Goal: Task Accomplishment & Management: Complete application form

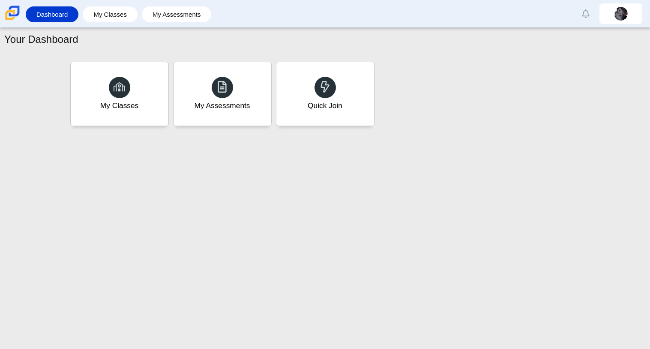
click at [384, 89] on div "My Classes My Assessments Quick Join" at bounding box center [325, 94] width 514 height 69
click at [322, 106] on div "Quick Join" at bounding box center [325, 105] width 36 height 11
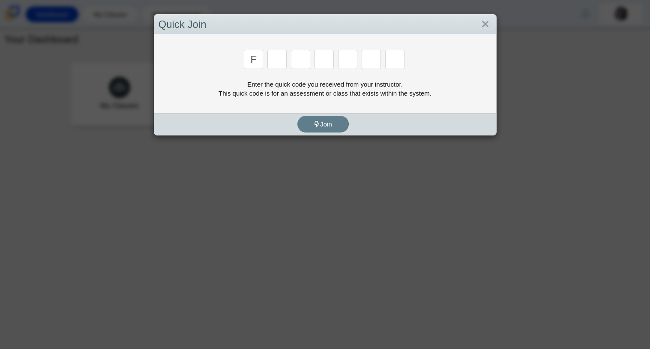
type input "f"
type input "7"
type input "m"
type input "c"
type input "h"
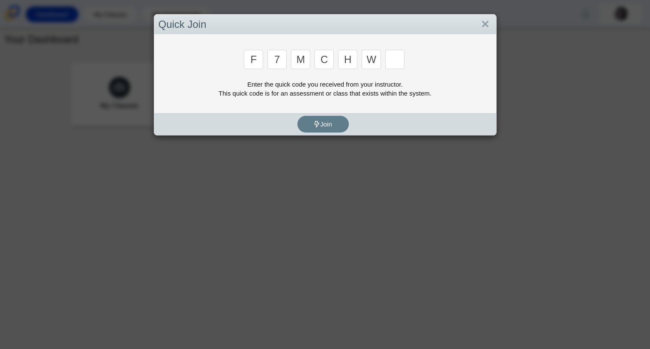
type input "w"
type input "k"
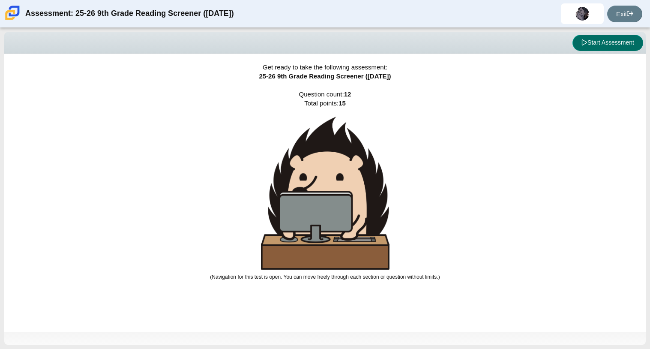
click at [606, 45] on button "Start Assessment" at bounding box center [608, 43] width 71 height 16
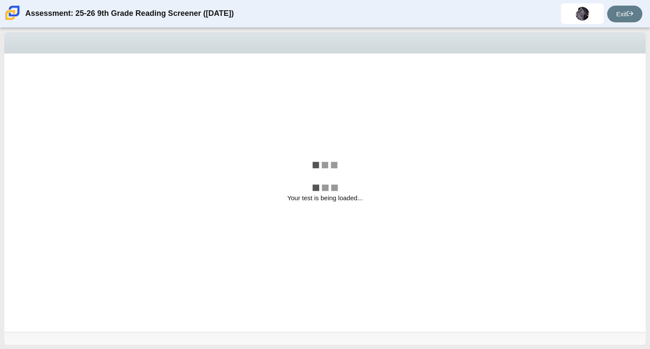
select select "ccc5b315-3c7c-471c-bf90-f22c8299c798"
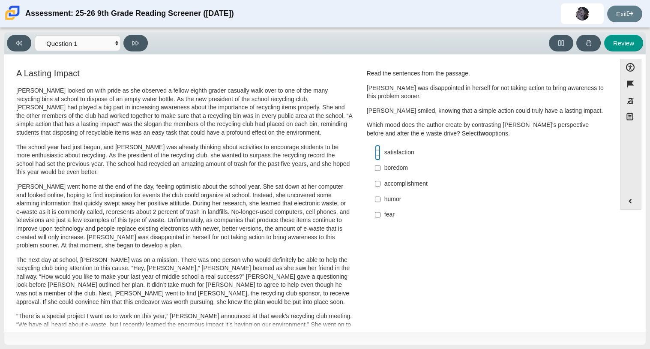
click at [375, 150] on input "satisfaction satisfaction" at bounding box center [378, 152] width 6 height 15
checkbox input "true"
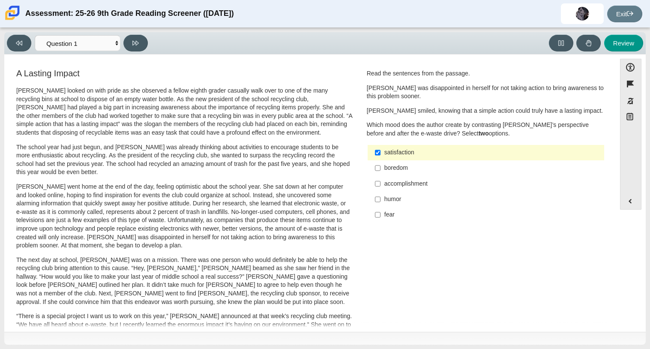
click at [379, 185] on label "accomplishment accomplishment" at bounding box center [486, 183] width 235 height 15
click at [379, 185] on input "accomplishment accomplishment" at bounding box center [378, 183] width 6 height 15
checkbox input "true"
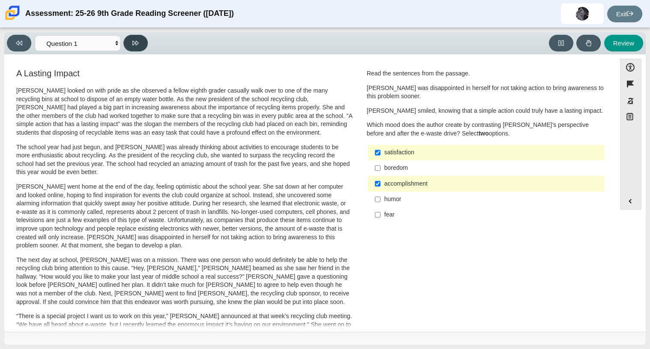
click at [143, 44] on button at bounding box center [135, 43] width 24 height 17
select select "0ff64528-ffd7-428d-b192-babfaadd44e8"
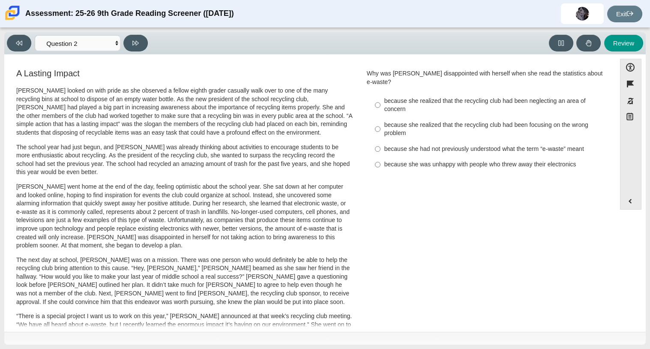
click at [396, 99] on div "because she realized that the recycling club had been neglecting an area of con…" at bounding box center [492, 105] width 216 height 17
click at [381, 99] on input "because she realized that the recycling club had been neglecting an area of con…" at bounding box center [378, 105] width 6 height 24
radio input "true"
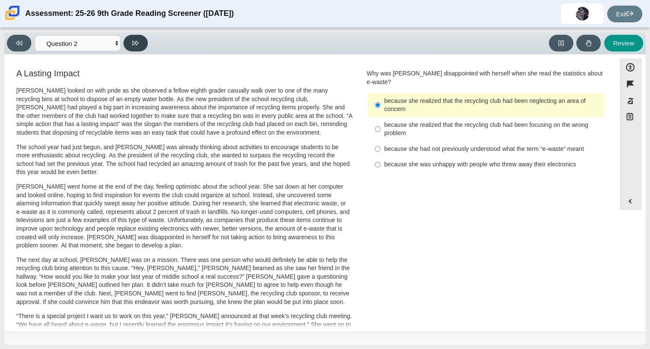
click at [143, 45] on button at bounding box center [135, 43] width 24 height 17
select select "7ce3d843-6974-4858-901c-1ff39630e843"
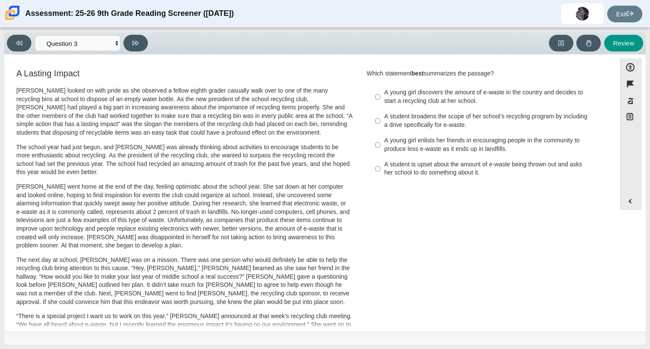
click at [427, 114] on div "A student broadens the scope of her school’s recycling program by including a d…" at bounding box center [492, 120] width 216 height 17
click at [381, 114] on input "A student broadens the scope of her school’s recycling program by including a d…" at bounding box center [378, 121] width 6 height 24
radio input "true"
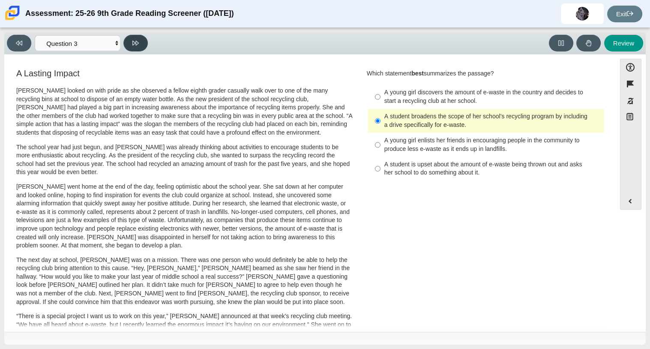
click at [135, 41] on icon at bounding box center [135, 43] width 6 height 6
select select "ca9ea0f1-49c5-4bd1-83b0-472c18652b42"
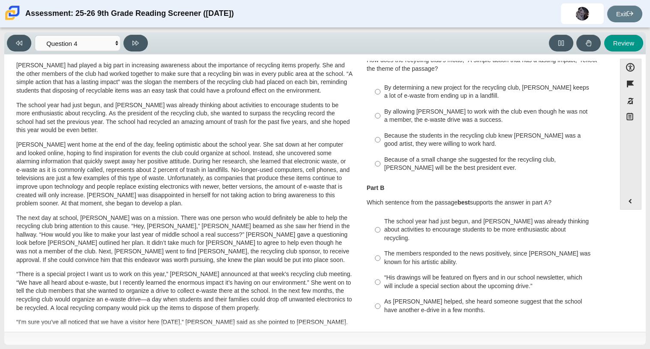
scroll to position [38, 0]
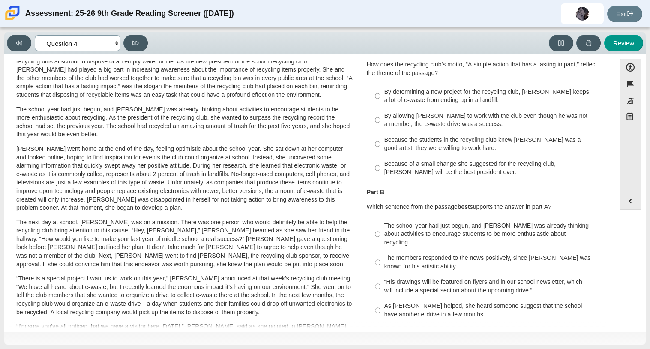
click at [96, 41] on select "Questions Question 1 Question 2 Question 3 Question 4 Question 5 Question 6 Que…" at bounding box center [78, 43] width 86 height 16
click at [227, 306] on p "“There is a special project I want us to work on this year,” Scarlett announced…" at bounding box center [184, 295] width 336 height 42
click at [442, 95] on div "By determining a new project for the recycling club, Scarlett keeps a lot of e-…" at bounding box center [492, 96] width 216 height 17
click at [381, 95] on input "By determining a new project for the recycling club, Scarlett keeps a lot of e-…" at bounding box center [378, 96] width 6 height 24
radio input "true"
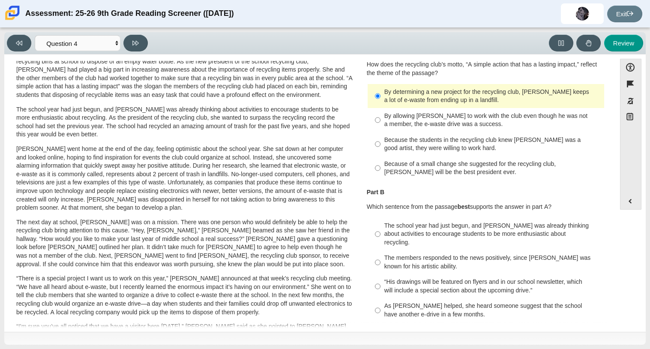
click at [408, 224] on div "The school year had just begun, and Scarlett was already thinking about activit…" at bounding box center [492, 234] width 216 height 25
click at [381, 224] on input "The school year had just begun, and Scarlett was already thinking about activit…" at bounding box center [378, 234] width 6 height 33
radio input "true"
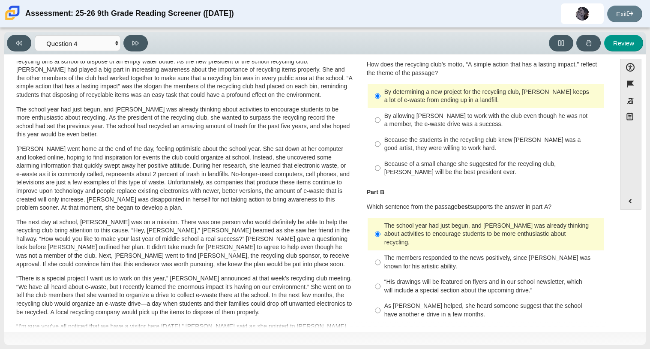
click at [403, 305] on div "As Scarlett helped, she heard someone suggest that the school have another e-dr…" at bounding box center [492, 310] width 216 height 17
click at [381, 305] on input "As Scarlett helped, she heard someone suggest that the school have another e-dr…" at bounding box center [378, 310] width 6 height 24
radio input "true"
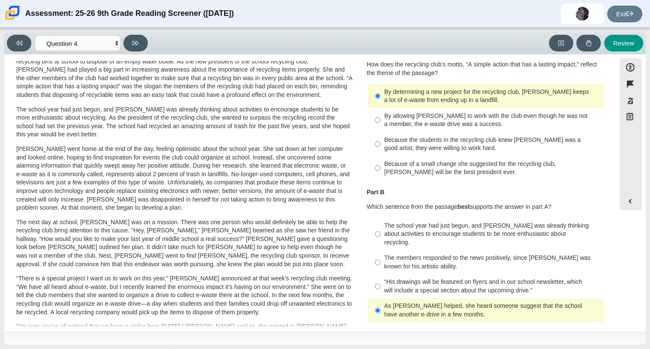
click at [438, 234] on div "The school year had just begun, and Scarlett was already thinking about activit…" at bounding box center [492, 234] width 216 height 25
click at [381, 234] on input "The school year had just begun, and Scarlett was already thinking about activit…" at bounding box center [378, 234] width 6 height 33
radio input "true"
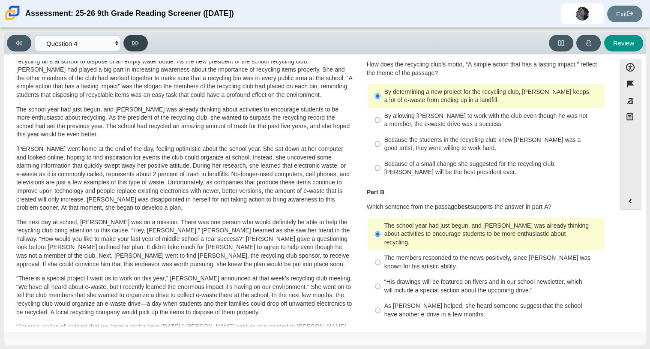
click at [133, 38] on button at bounding box center [135, 43] width 24 height 17
select select "e41f1a79-e29f-4095-8030-a53364015bed"
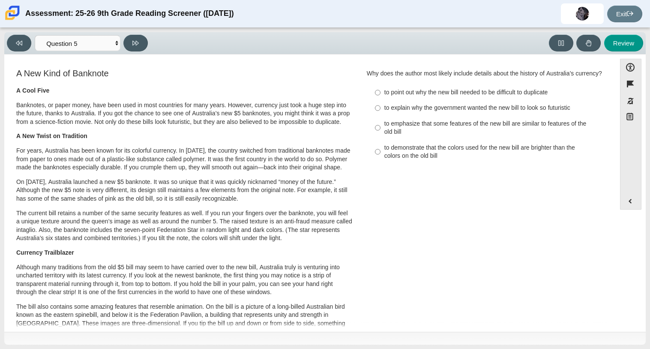
click at [400, 116] on label "to explain why the government wanted the new bill to look so futuristic to expl…" at bounding box center [486, 107] width 235 height 15
click at [381, 116] on input "to explain why the government wanted the new bill to look so futuristic to expl…" at bounding box center [378, 107] width 6 height 15
radio input "true"
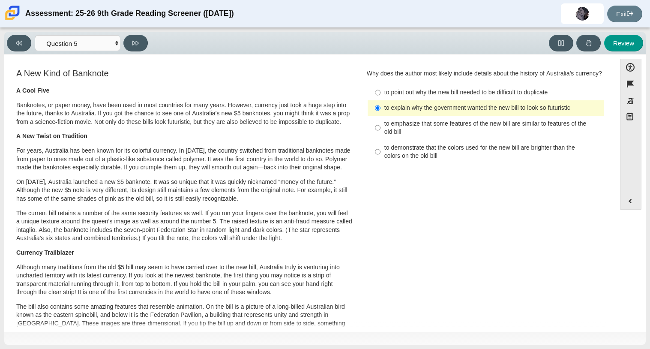
click at [385, 97] on div "to point out why the new bill needed to be difficult to duplicate" at bounding box center [492, 92] width 216 height 9
click at [381, 100] on input "to point out why the new bill needed to be difficult to duplicate to point out …" at bounding box center [378, 92] width 6 height 15
radio input "true"
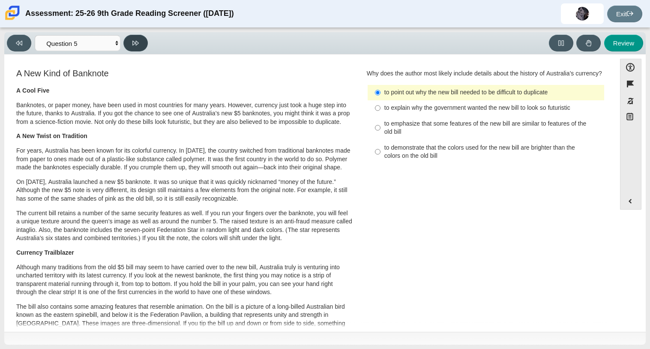
click at [129, 42] on button at bounding box center [135, 43] width 24 height 17
select select "69146e31-7b3d-4a3e-9ce6-f30c24342ae0"
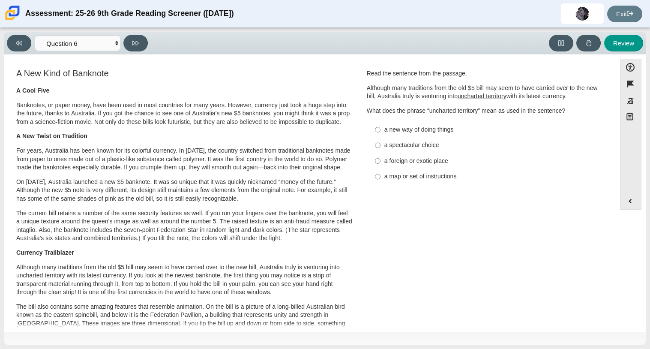
click at [395, 161] on div "a foreign or exotic place" at bounding box center [492, 161] width 216 height 9
click at [381, 161] on input "a foreign or exotic place a foreign or exotic place" at bounding box center [378, 160] width 6 height 15
radio input "true"
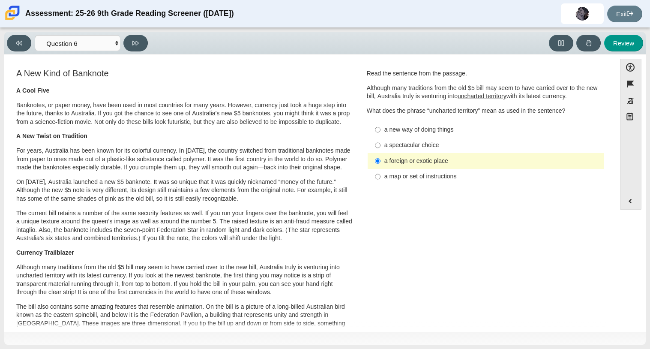
click at [422, 120] on div "Read the sentence from the passage. Although many traditions from the old $5 bi…" at bounding box center [486, 127] width 238 height 116
click at [421, 122] on label "a new way of doing things a new way of doing things" at bounding box center [486, 129] width 235 height 15
click at [381, 122] on input "a new way of doing things a new way of doing things" at bounding box center [378, 129] width 6 height 15
radio input "true"
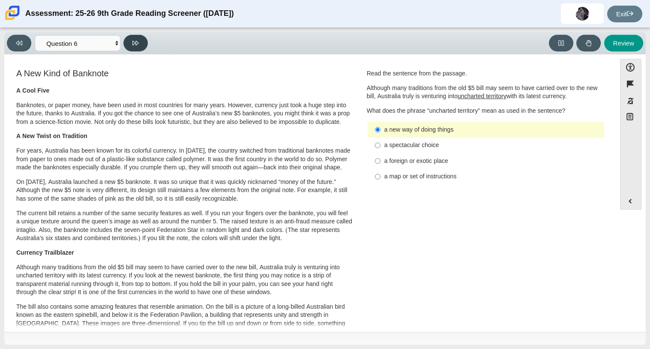
click at [142, 37] on button at bounding box center [135, 43] width 24 height 17
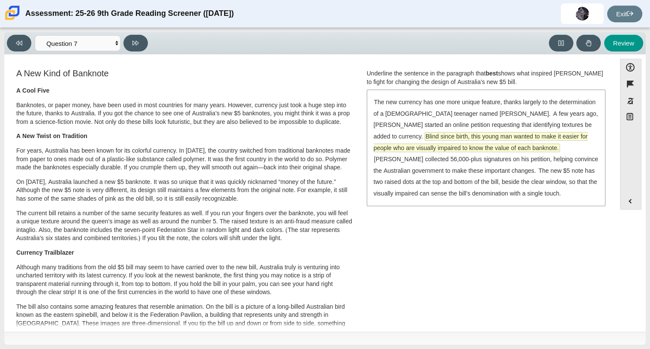
click at [487, 138] on span "Blind since birth, this young man wanted to make it easier for people who are v…" at bounding box center [481, 141] width 214 height 19
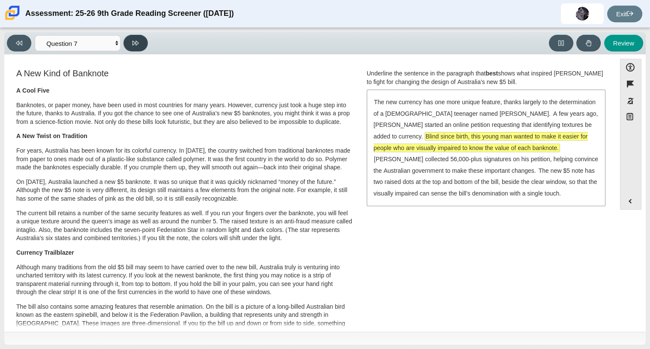
click at [141, 48] on button at bounding box center [135, 43] width 24 height 17
select select "ea8338c2-a6a3-418e-a305-2b963b54a290"
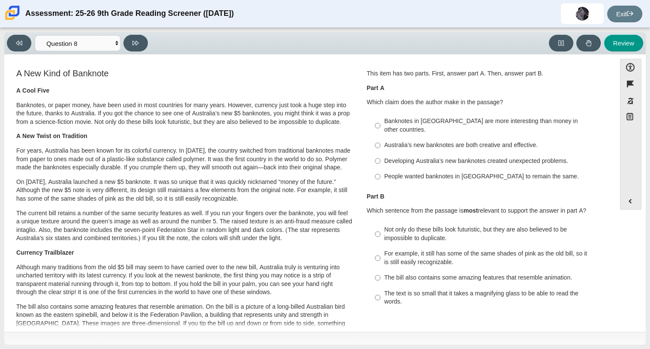
click at [432, 141] on div "Australia’s new banknotes are both creative and effective." at bounding box center [492, 145] width 216 height 9
click at [381, 139] on input "Australia’s new banknotes are both creative and effective. Australia’s new bank…" at bounding box center [378, 145] width 6 height 15
radio input "true"
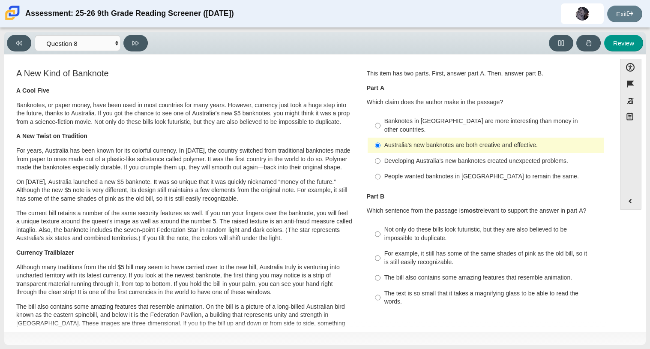
click at [414, 225] on div "Not only do these bills look futuristic, but they are also believed to be impos…" at bounding box center [492, 233] width 216 height 17
click at [381, 222] on input "Not only do these bills look futuristic, but they are also believed to be impos…" at bounding box center [378, 234] width 6 height 24
radio input "true"
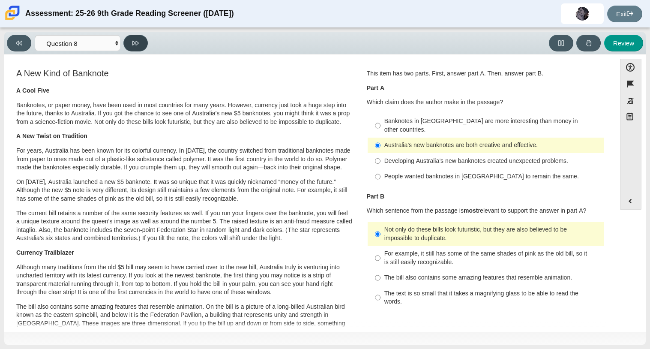
click at [138, 47] on button at bounding box center [135, 43] width 24 height 17
select select "89f058d6-b15c-4ef5-a4b3-fdaffb8868b6"
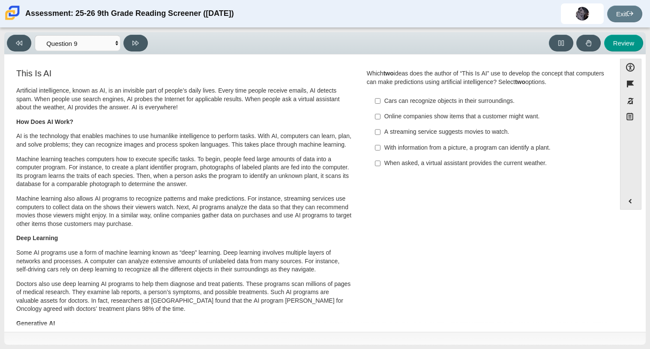
click at [441, 118] on div "Online companies show items that a customer might want." at bounding box center [492, 116] width 216 height 9
click at [381, 118] on input "Online companies show items that a customer might want. Online companies show i…" at bounding box center [378, 116] width 6 height 15
checkbox input "true"
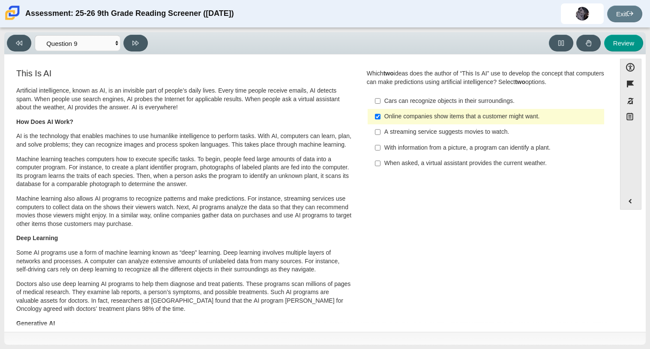
click at [474, 162] on div "When asked, a virtual assistant provides the current weather." at bounding box center [492, 163] width 216 height 9
click at [381, 162] on input "When asked, a virtual assistant provides the current weather. When asked, a vir…" at bounding box center [378, 163] width 6 height 15
checkbox input "true"
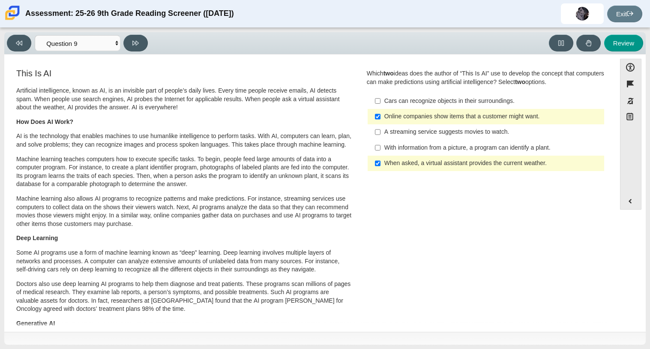
click at [459, 138] on label "A streaming service suggests movies to watch. A streaming service suggests movi…" at bounding box center [486, 131] width 235 height 15
click at [381, 138] on input "A streaming service suggests movies to watch. A streaming service suggests movi…" at bounding box center [378, 131] width 6 height 15
checkbox input "true"
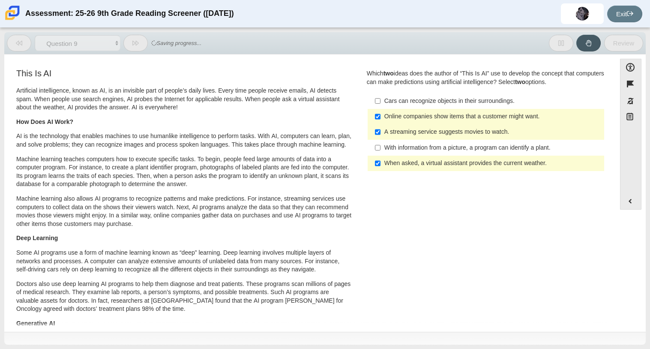
click at [456, 142] on label "With information from a picture, a program can identify a plant. With informati…" at bounding box center [486, 147] width 235 height 15
click at [381, 142] on input "With information from a picture, a program can identify a plant. With informati…" at bounding box center [378, 147] width 6 height 15
checkbox input "true"
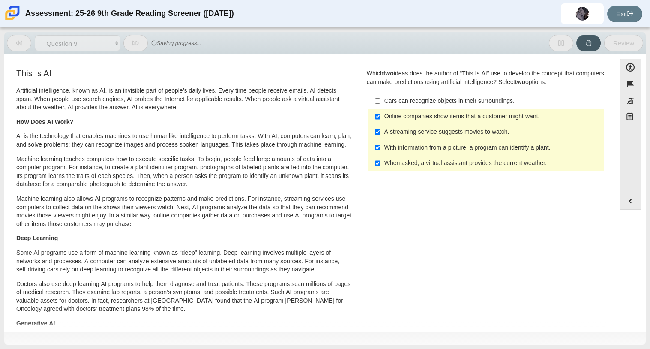
click at [445, 131] on div "A streaming service suggests movies to watch." at bounding box center [492, 132] width 216 height 9
click at [381, 131] on input "A streaming service suggests movies to watch. A streaming service suggests movi…" at bounding box center [378, 131] width 6 height 15
checkbox input "false"
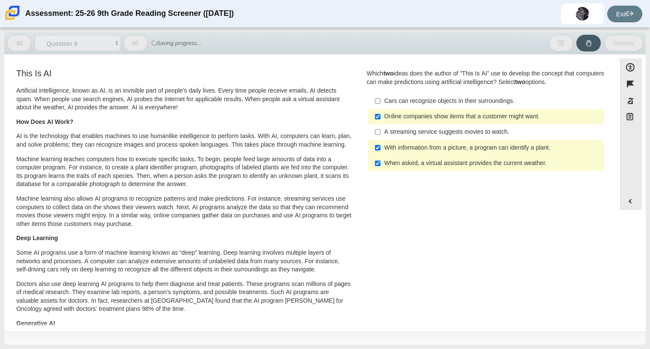
click at [445, 156] on label "When asked, a virtual assistant provides the current weather. When asked, a vir…" at bounding box center [486, 163] width 235 height 15
click at [381, 156] on input "When asked, a virtual assistant provides the current weather. When asked, a vir…" at bounding box center [378, 163] width 6 height 15
checkbox input "false"
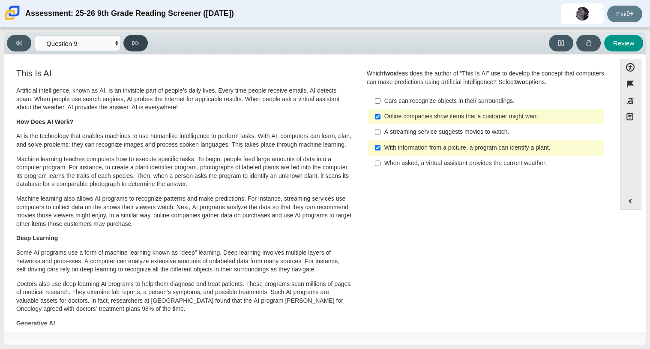
click at [136, 48] on button at bounding box center [135, 43] width 24 height 17
select select "cdf3c14e-a918-44d1-9b63-3db0fa81641e"
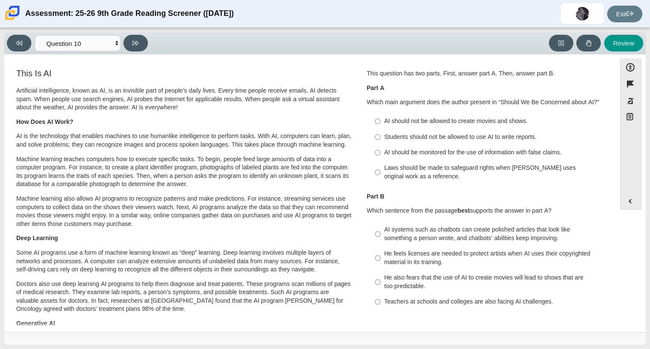
click at [464, 139] on div "Students should not be allowed to use AI to write reports." at bounding box center [492, 137] width 216 height 9
click at [381, 139] on input "Students should not be allowed to use AI to write reports. Students should not …" at bounding box center [378, 136] width 6 height 15
radio input "true"
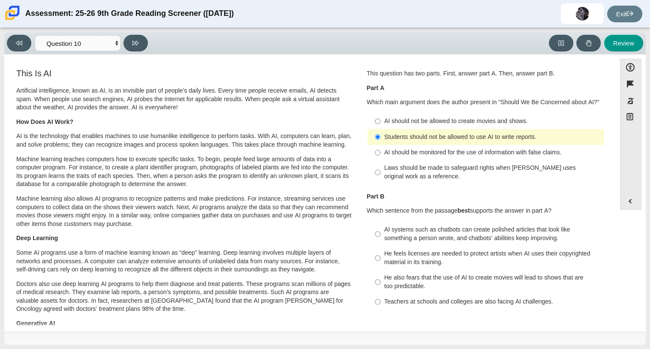
click at [450, 150] on div "AI should be monitored for the use of information with false claims." at bounding box center [492, 152] width 216 height 9
click at [381, 150] on input "AI should be monitored for the use of information with false claims. AI should …" at bounding box center [378, 152] width 6 height 15
radio input "true"
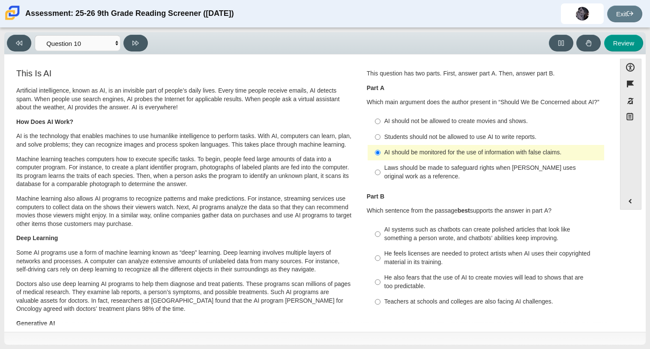
click at [479, 261] on div "He feels licenses are needed to protect artists when AI uses their copyrighted …" at bounding box center [492, 257] width 216 height 17
click at [381, 261] on input "He feels licenses are needed to protect artists when AI uses their copyrighted …" at bounding box center [378, 258] width 6 height 24
radio input "true"
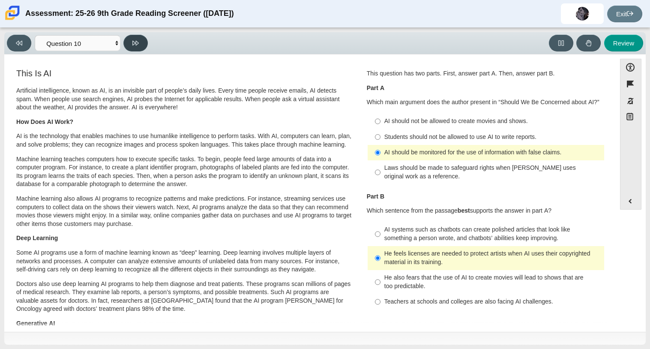
click at [131, 45] on button at bounding box center [135, 43] width 24 height 17
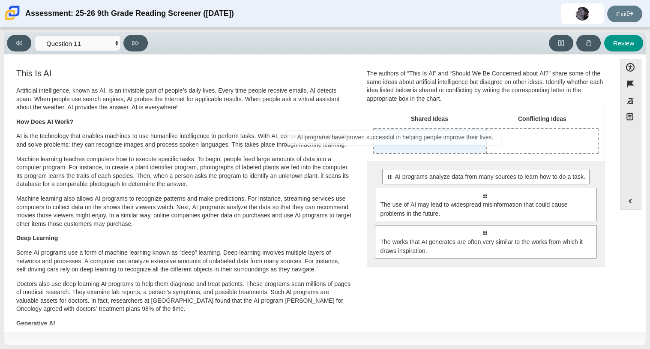
drag, startPoint x: 529, startPoint y: 181, endPoint x: 441, endPoint y: 141, distance: 96.7
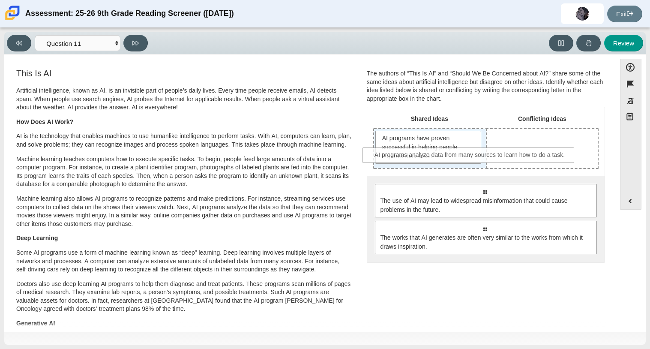
drag, startPoint x: 486, startPoint y: 197, endPoint x: 473, endPoint y: 164, distance: 35.0
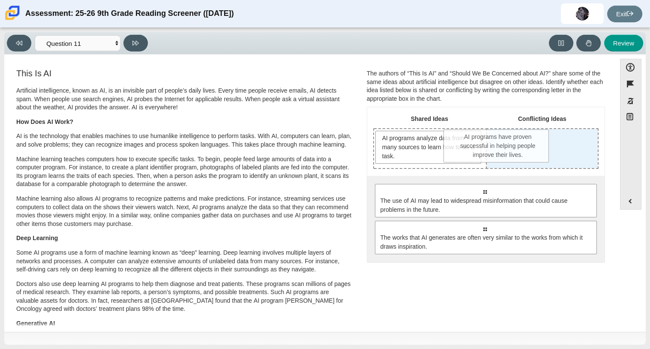
drag, startPoint x: 449, startPoint y: 151, endPoint x: 533, endPoint y: 151, distance: 83.6
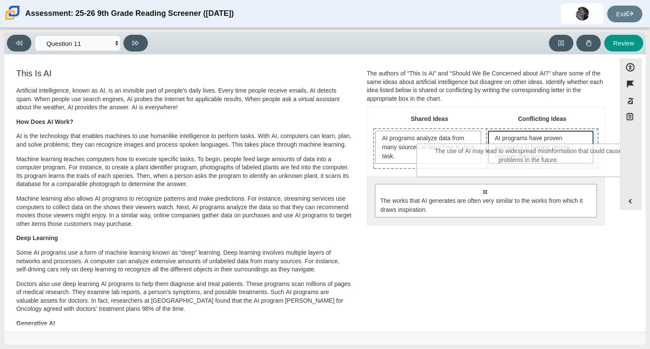
drag, startPoint x: 496, startPoint y: 200, endPoint x: 540, endPoint y: 160, distance: 59.5
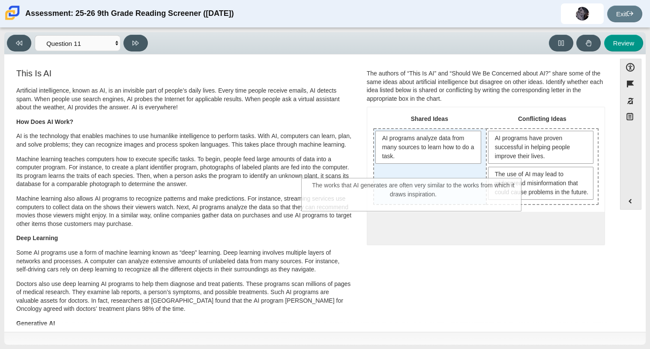
drag, startPoint x: 527, startPoint y: 254, endPoint x: 456, endPoint y: 203, distance: 87.3
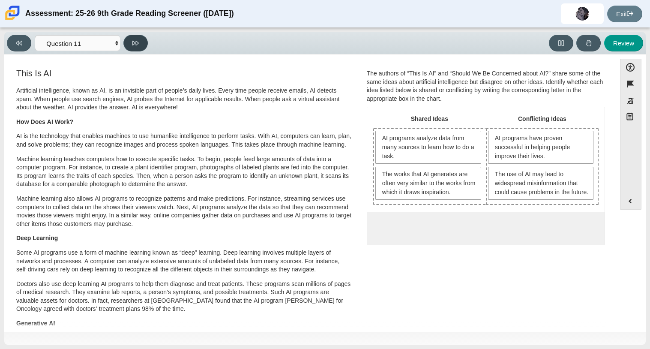
click at [136, 39] on button at bounding box center [135, 43] width 24 height 17
select select "c3effed4-44ce-4a19-bd96-1787f34e9b4c"
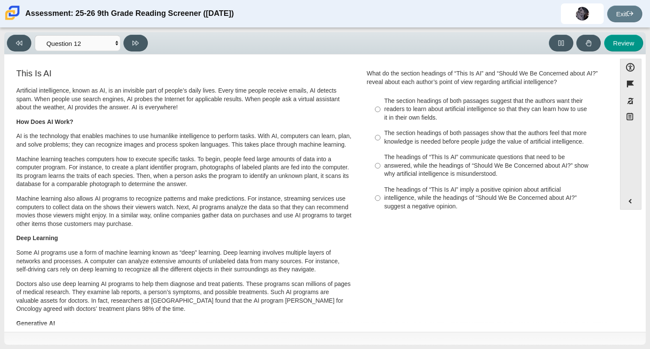
click at [511, 200] on div "The headings of “This Is AI” imply a positive opinion about artificial intellig…" at bounding box center [492, 198] width 216 height 25
click at [381, 200] on input "The headings of “This Is AI” imply a positive opinion about artificial intellig…" at bounding box center [378, 198] width 6 height 33
radio input "true"
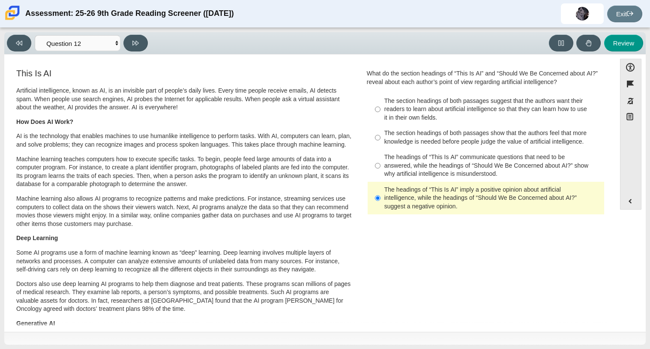
click at [139, 51] on div "Viewing Question 12 of 12 in Pacing Mode Questions Question 1 Question 2 Questi…" at bounding box center [325, 43] width 642 height 22
click at [134, 46] on icon at bounding box center [135, 43] width 6 height 6
select select "review"
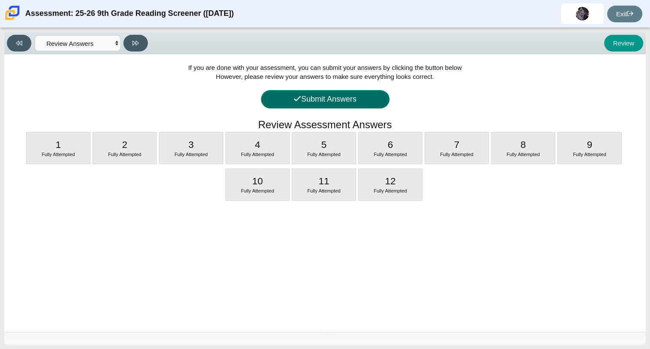
click at [371, 99] on button "Submit Answers" at bounding box center [325, 99] width 129 height 18
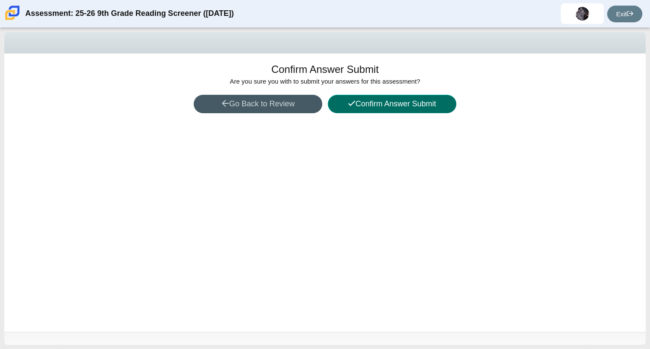
click at [424, 108] on button "Confirm Answer Submit" at bounding box center [392, 104] width 129 height 18
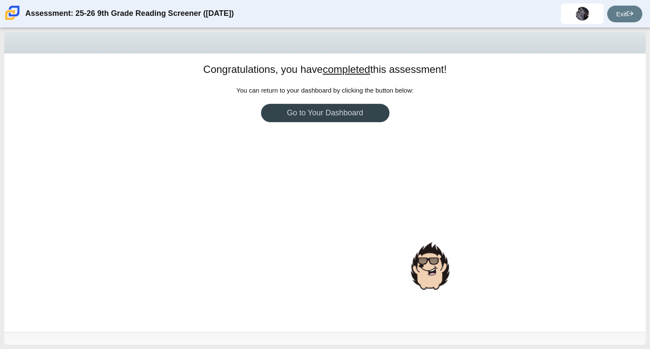
click at [355, 109] on link "Go to Your Dashboard" at bounding box center [325, 113] width 129 height 18
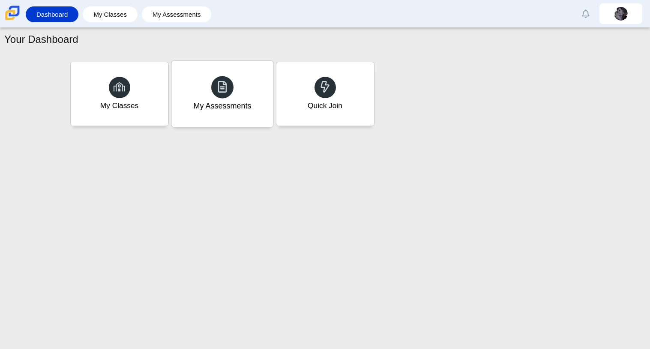
click at [217, 117] on div "My Assessments" at bounding box center [222, 94] width 102 height 66
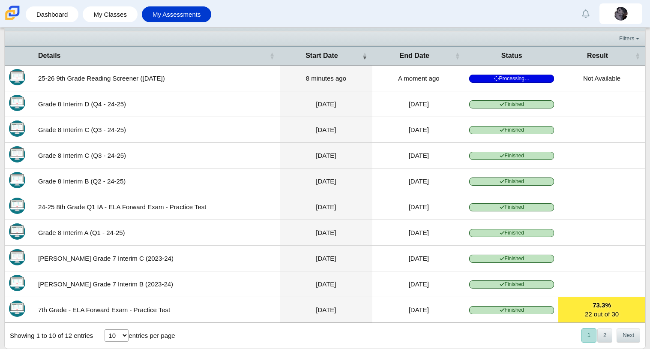
scroll to position [46, 0]
click at [114, 336] on select "10 25 50 100" at bounding box center [117, 335] width 24 height 12
click at [120, 335] on select "10 25 50 100" at bounding box center [117, 335] width 24 height 12
select select "100"
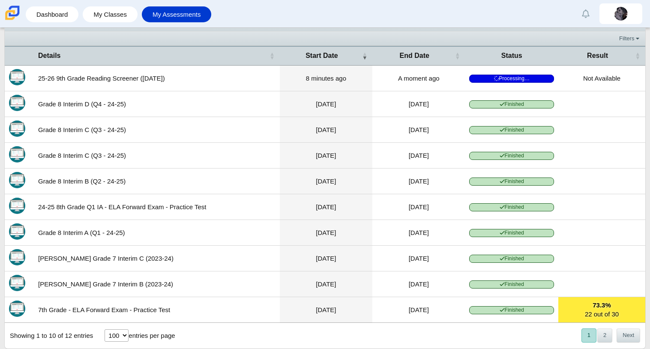
click at [105, 330] on select "10 25 50 100" at bounding box center [117, 335] width 24 height 12
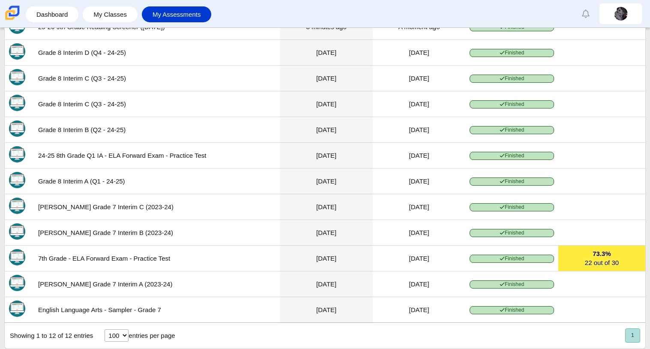
scroll to position [99, 0]
click at [637, 337] on button "1" at bounding box center [632, 335] width 15 height 14
click at [634, 334] on button "1" at bounding box center [632, 335] width 15 height 14
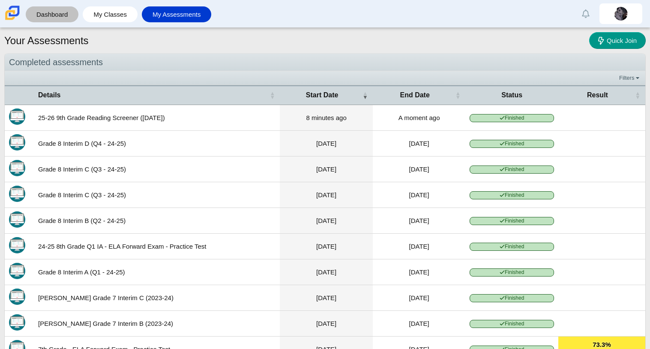
click at [67, 11] on link "Dashboard" at bounding box center [52, 14] width 44 height 16
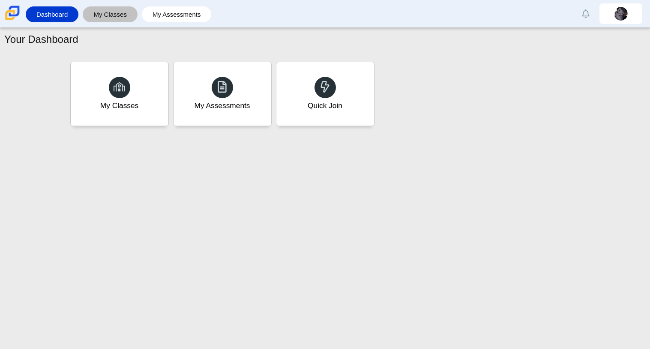
click at [105, 12] on link "My Classes" at bounding box center [110, 14] width 46 height 16
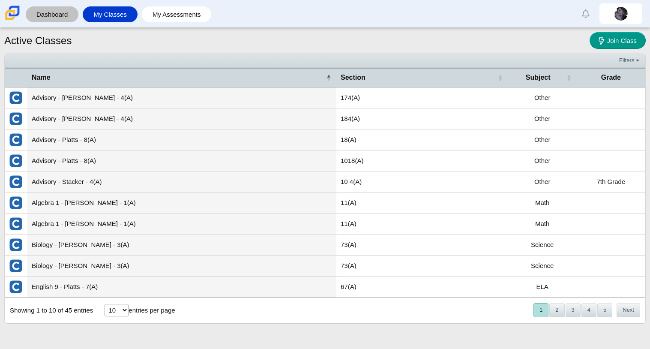
click at [71, 10] on link "Dashboard" at bounding box center [52, 14] width 44 height 16
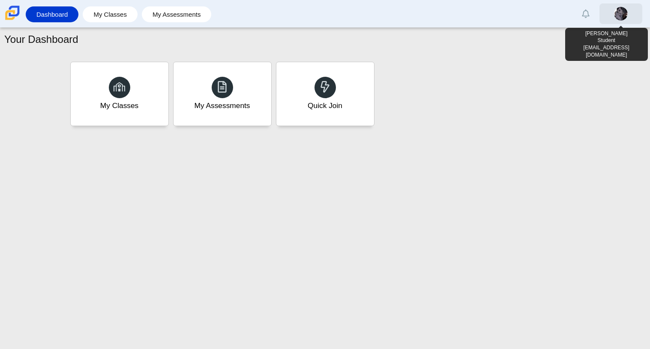
click at [624, 14] on img at bounding box center [621, 14] width 14 height 14
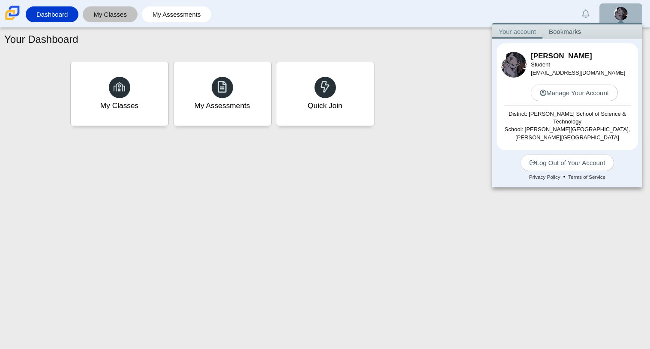
click at [104, 14] on link "My Classes" at bounding box center [110, 14] width 46 height 16
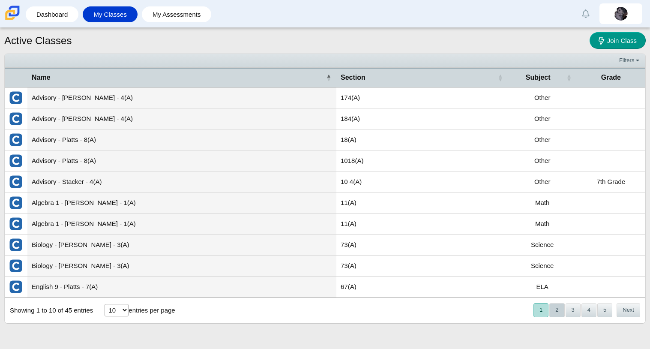
click at [550, 304] on button "2" at bounding box center [556, 310] width 15 height 14
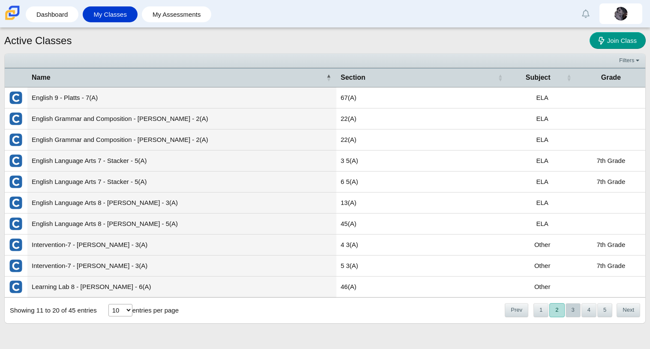
click at [566, 307] on button "3" at bounding box center [573, 310] width 15 height 14
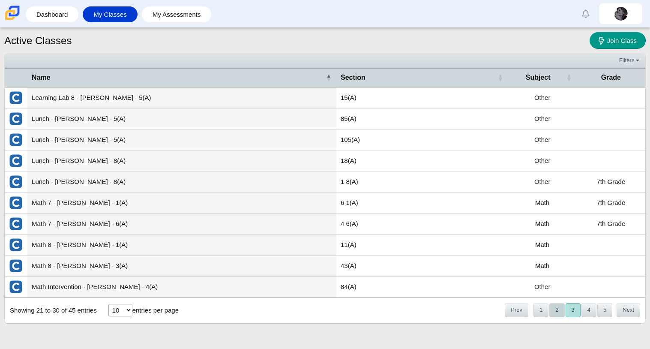
click at [558, 306] on button "2" at bounding box center [556, 310] width 15 height 14
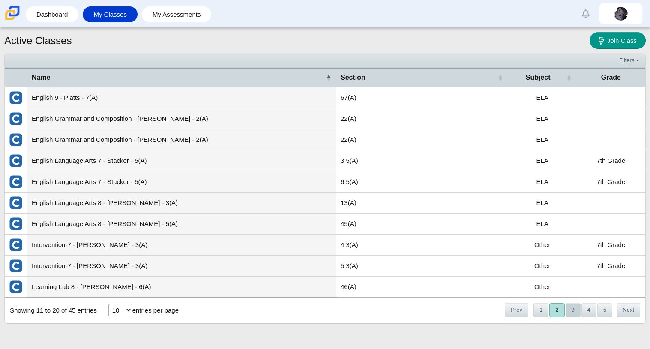
click at [578, 308] on button "3" at bounding box center [573, 310] width 15 height 14
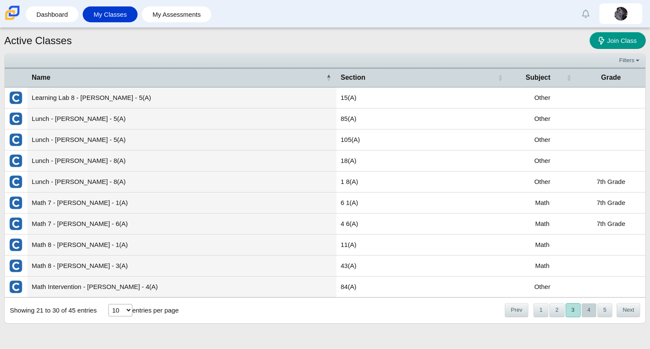
click at [584, 306] on button "4" at bounding box center [589, 310] width 15 height 14
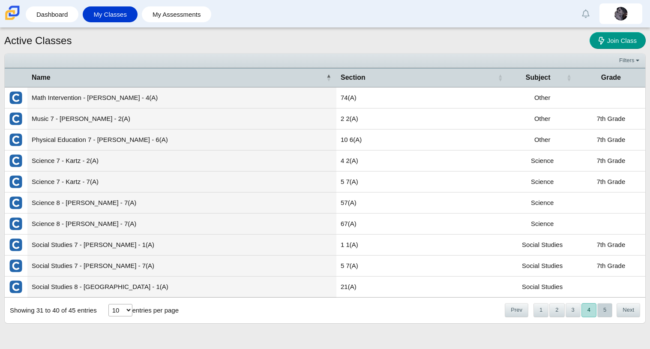
click at [603, 307] on button "5" at bounding box center [604, 310] width 15 height 14
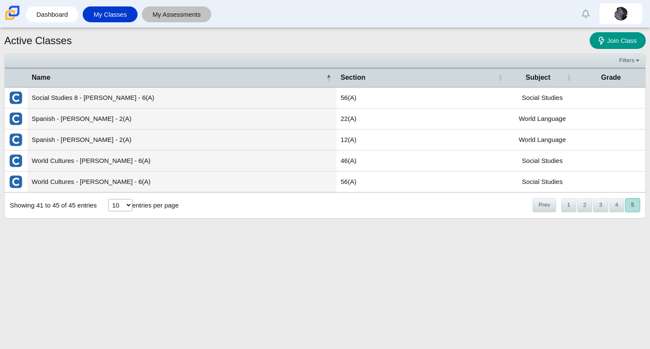
click at [185, 13] on link "My Assessments" at bounding box center [176, 14] width 61 height 16
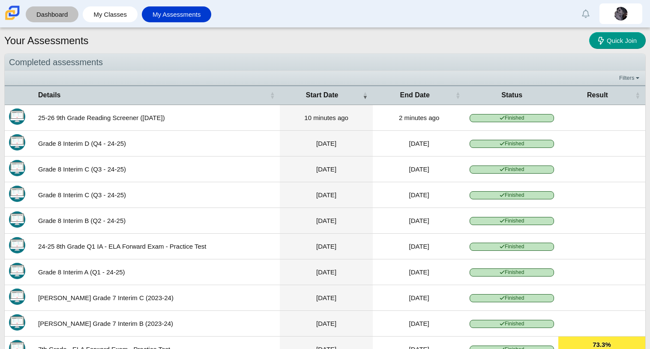
click at [46, 14] on link "Dashboard" at bounding box center [52, 14] width 44 height 16
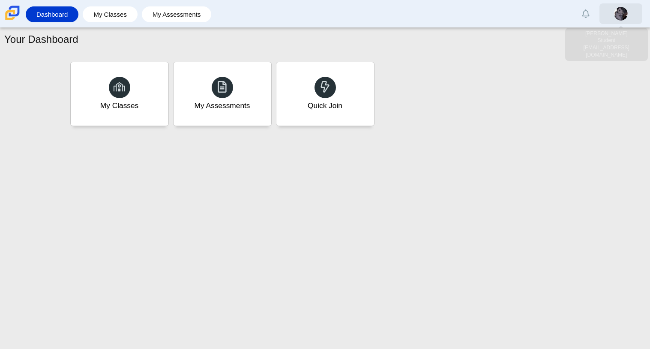
click at [632, 8] on link at bounding box center [621, 13] width 43 height 21
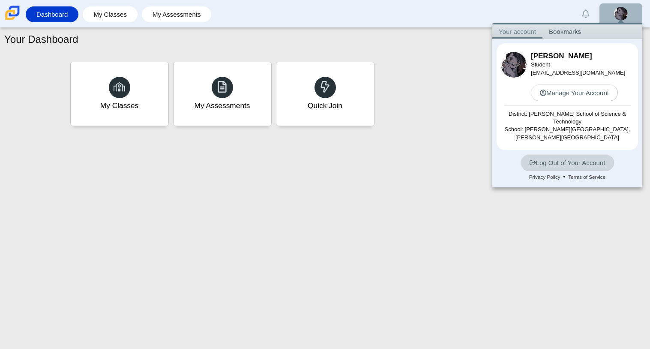
click at [590, 162] on link "Log Out of Your Account" at bounding box center [568, 162] width 94 height 17
